Goal: Find specific page/section: Find specific page/section

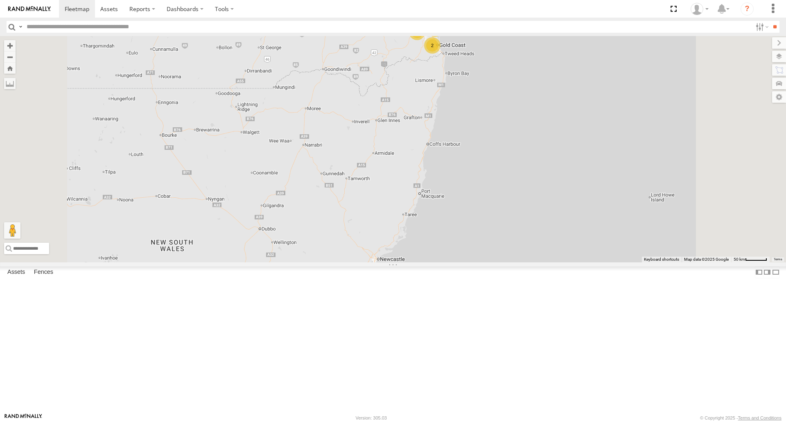
click at [0, 0] on div "All Assets" at bounding box center [0, 0] width 0 height 0
